Goal: Browse casually: Explore the website without a specific task or goal

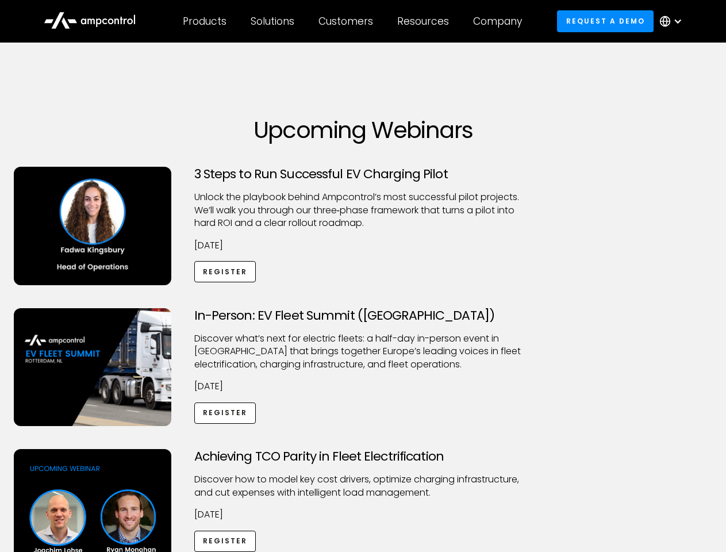
click at [354, 21] on div "Customers" at bounding box center [346, 21] width 55 height 13
click at [204, 21] on div "Products" at bounding box center [205, 21] width 44 height 13
click at [273, 21] on div "Solutions" at bounding box center [273, 21] width 44 height 13
click at [348, 21] on div "Customers" at bounding box center [346, 21] width 55 height 13
click at [426, 21] on div "Resources" at bounding box center [423, 21] width 52 height 13
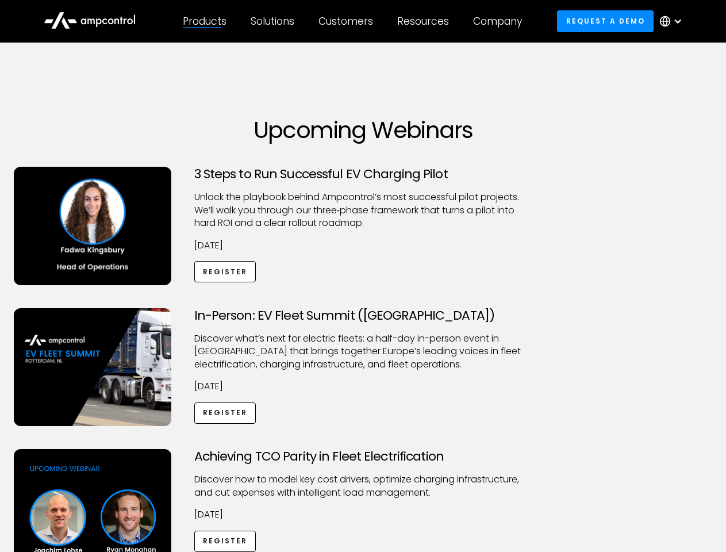
click at [501, 21] on div "Company" at bounding box center [497, 21] width 49 height 13
click at [674, 21] on div at bounding box center [677, 21] width 9 height 9
